Goal: Task Accomplishment & Management: Manage account settings

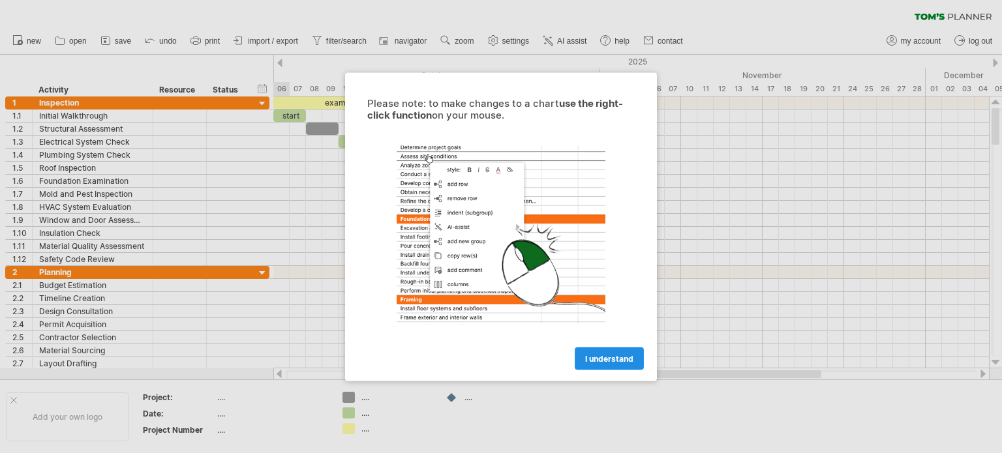
click at [605, 357] on span "I understand" at bounding box center [609, 358] width 48 height 10
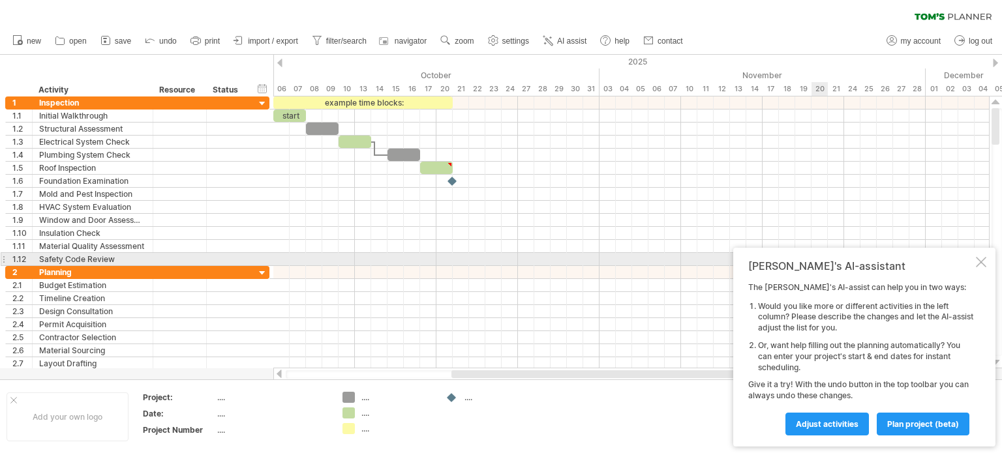
click at [982, 260] on div at bounding box center [981, 262] width 10 height 10
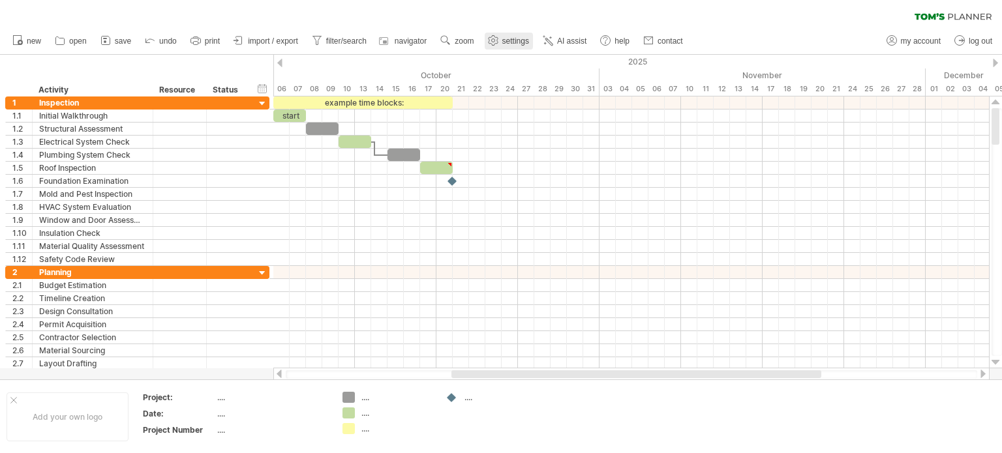
click at [508, 45] on span "settings" at bounding box center [515, 41] width 27 height 9
select select "*"
select select "**"
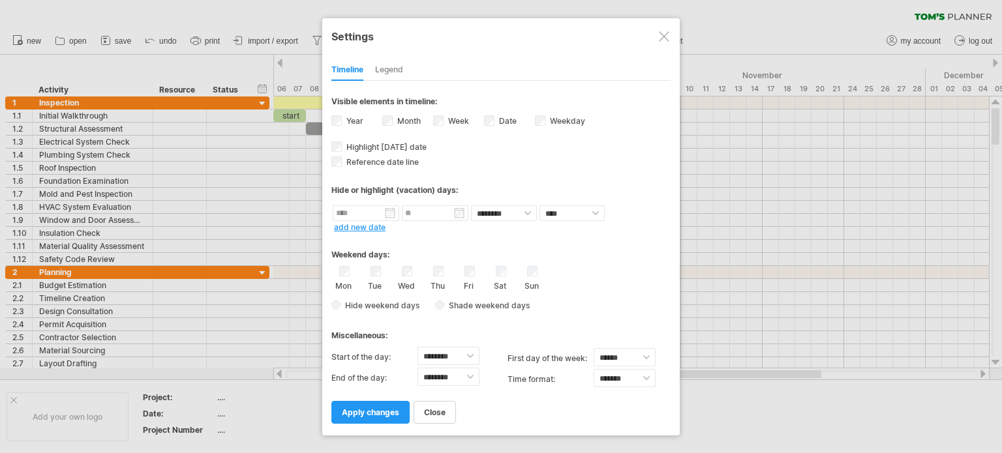
click at [663, 34] on div at bounding box center [664, 36] width 10 height 10
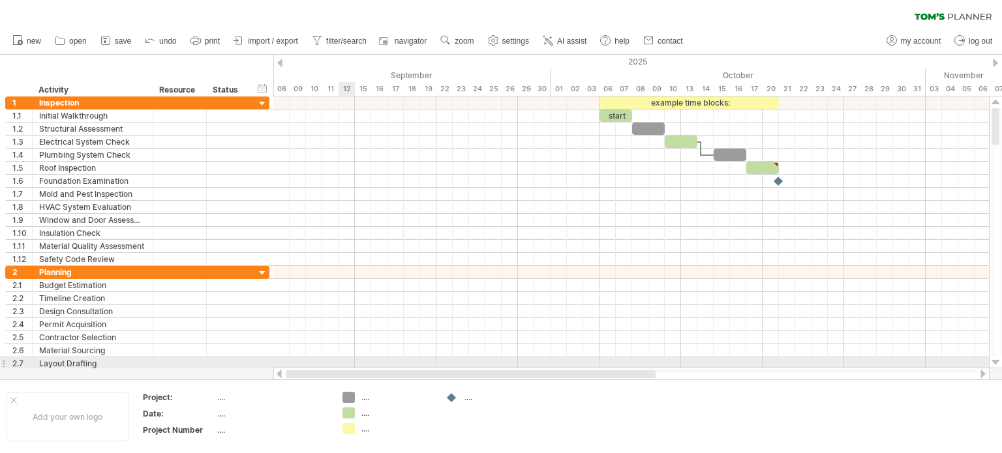
drag, startPoint x: 520, startPoint y: 372, endPoint x: 342, endPoint y: 360, distance: 177.8
click at [342, 360] on div "Trying to reach [DOMAIN_NAME] Connected again... 0% clear filter new 1" at bounding box center [501, 226] width 1002 height 453
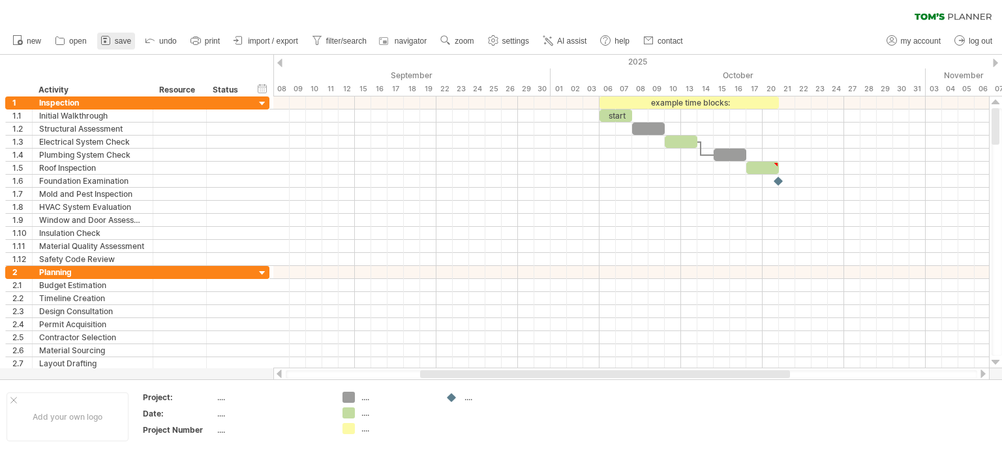
click at [115, 37] on span "save" at bounding box center [123, 41] width 16 height 9
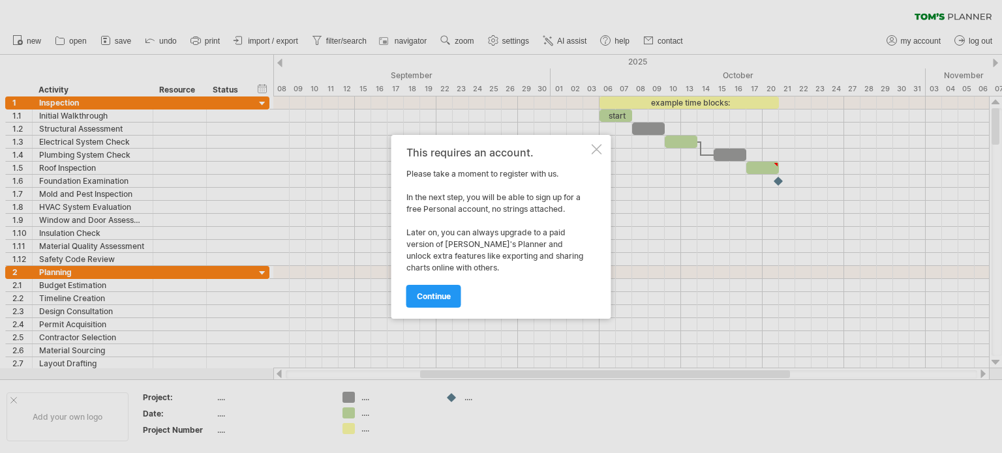
click at [595, 150] on div at bounding box center [596, 149] width 10 height 10
